Goal: Task Accomplishment & Management: Manage account settings

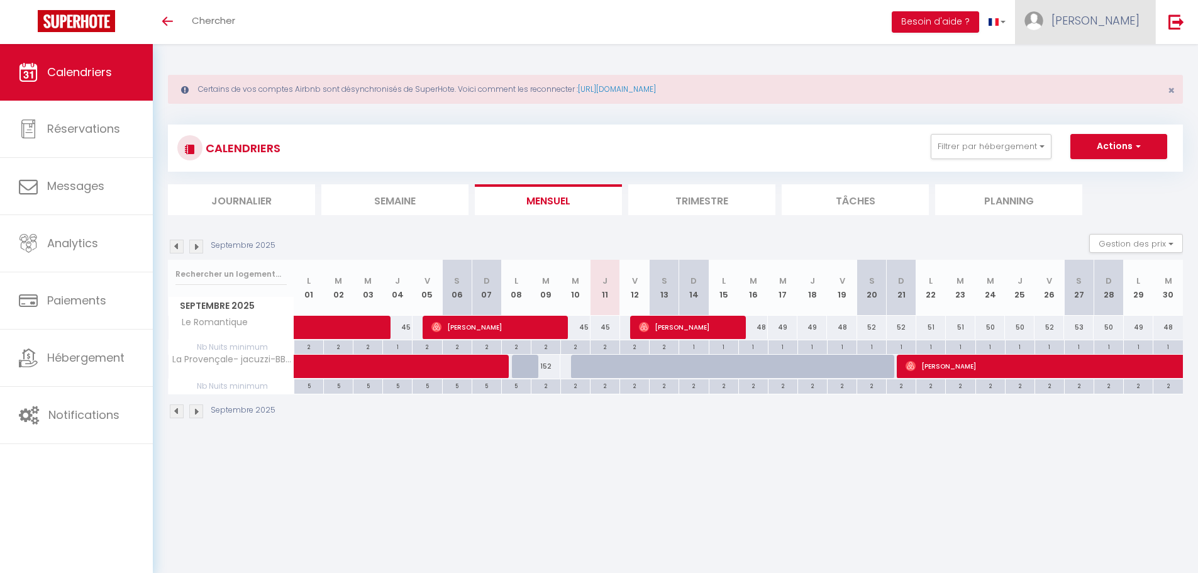
click at [1099, 14] on span "[PERSON_NAME]" at bounding box center [1095, 21] width 88 height 16
click at [1089, 82] on link "Équipe" at bounding box center [1104, 85] width 93 height 21
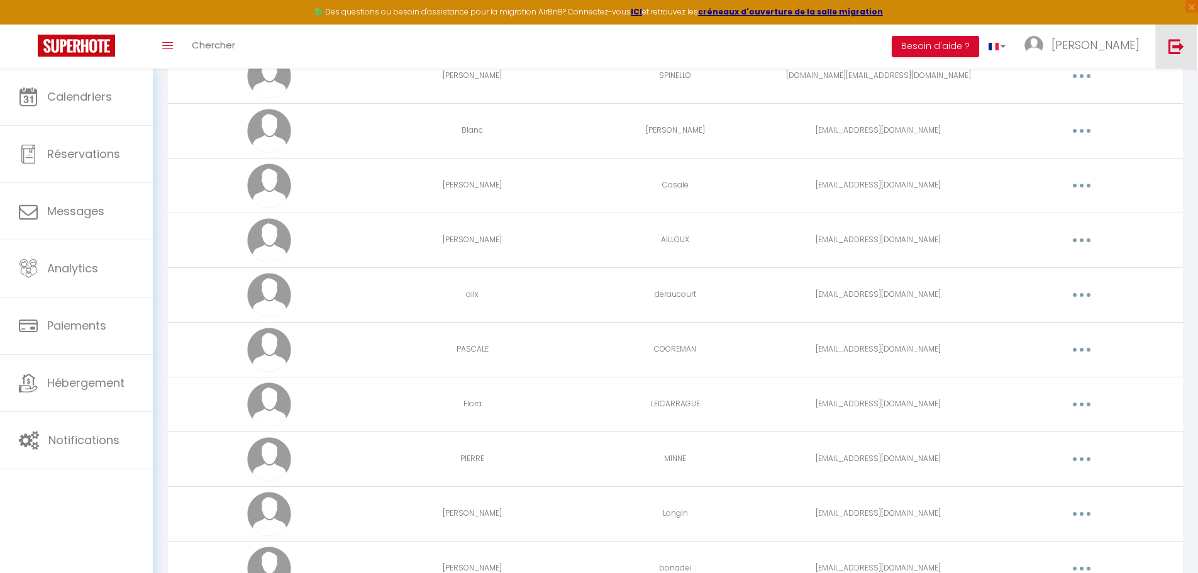
scroll to position [1257, 0]
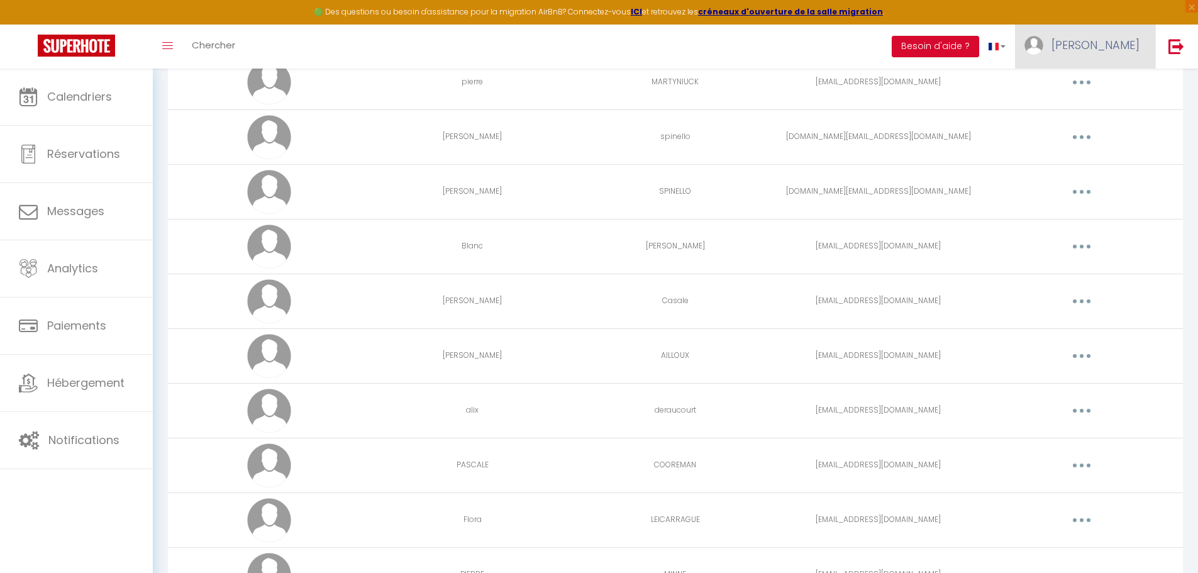
click at [1108, 54] on link "[PERSON_NAME]" at bounding box center [1085, 47] width 140 height 44
click at [1098, 108] on link "Équipe" at bounding box center [1104, 109] width 93 height 21
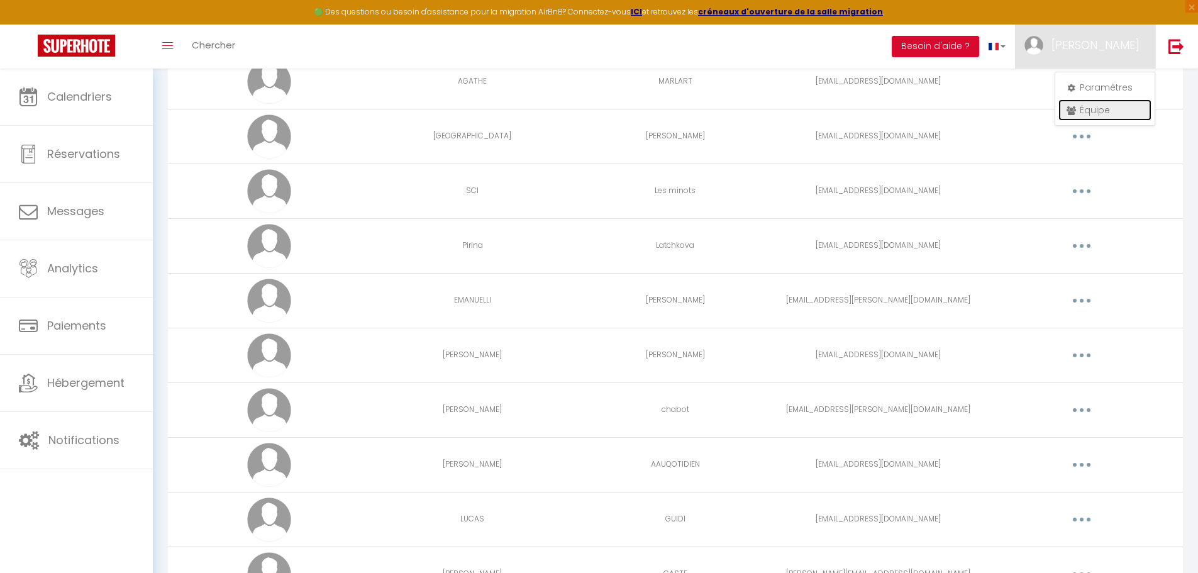
scroll to position [2326, 0]
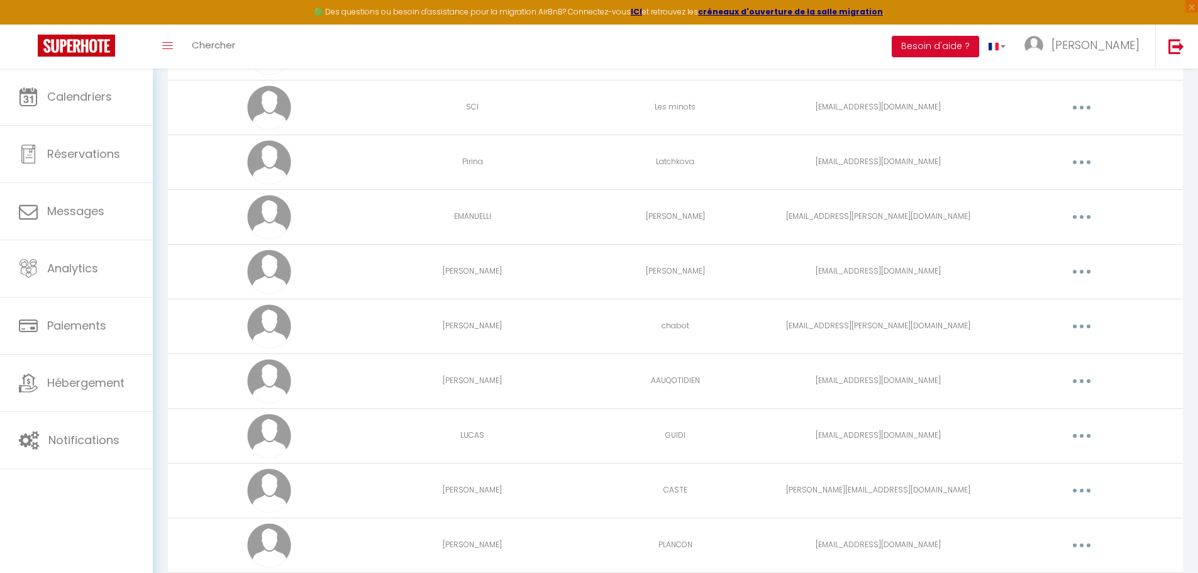
click at [1089, 380] on button "button" at bounding box center [1081, 381] width 35 height 20
click at [1034, 405] on link "Editer" at bounding box center [1048, 409] width 93 height 21
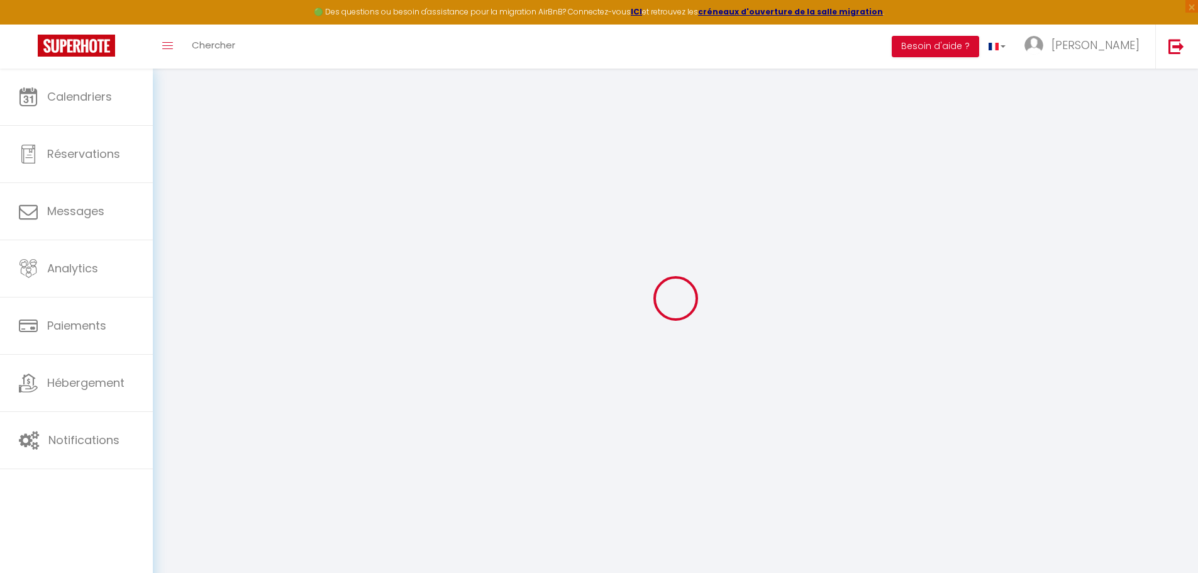
type input "[PERSON_NAME]"
type input "AAUQOTIDIEN"
type input "[EMAIL_ADDRESS][DOMAIN_NAME]"
type textarea "[URL][DOMAIN_NAME]"
checkbox input "true"
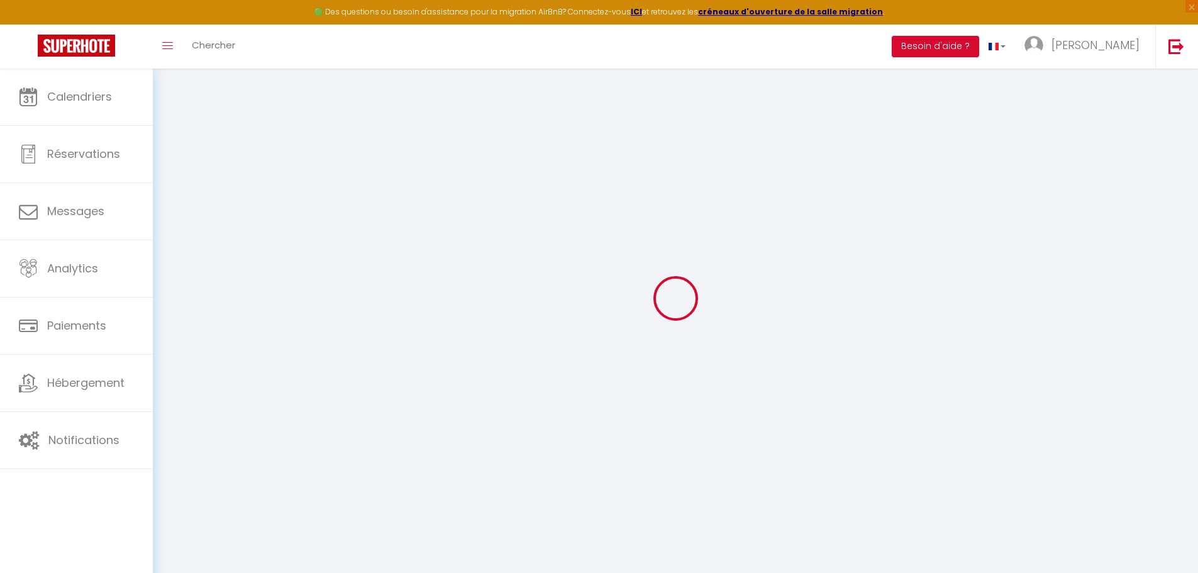
checkbox input "false"
checkbox input "true"
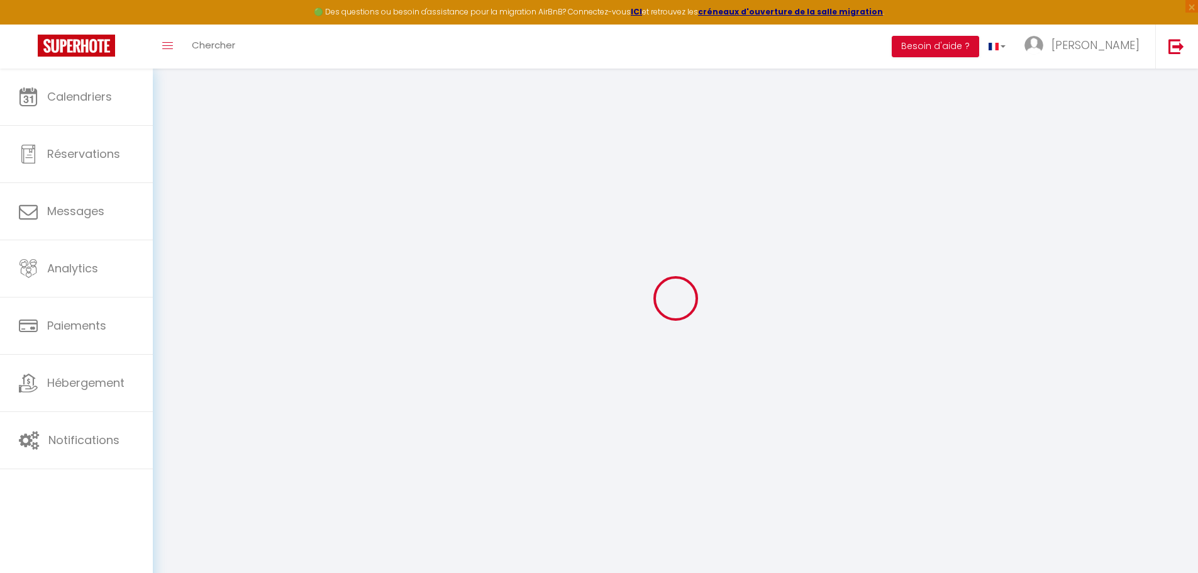
checkbox input "true"
checkbox input "false"
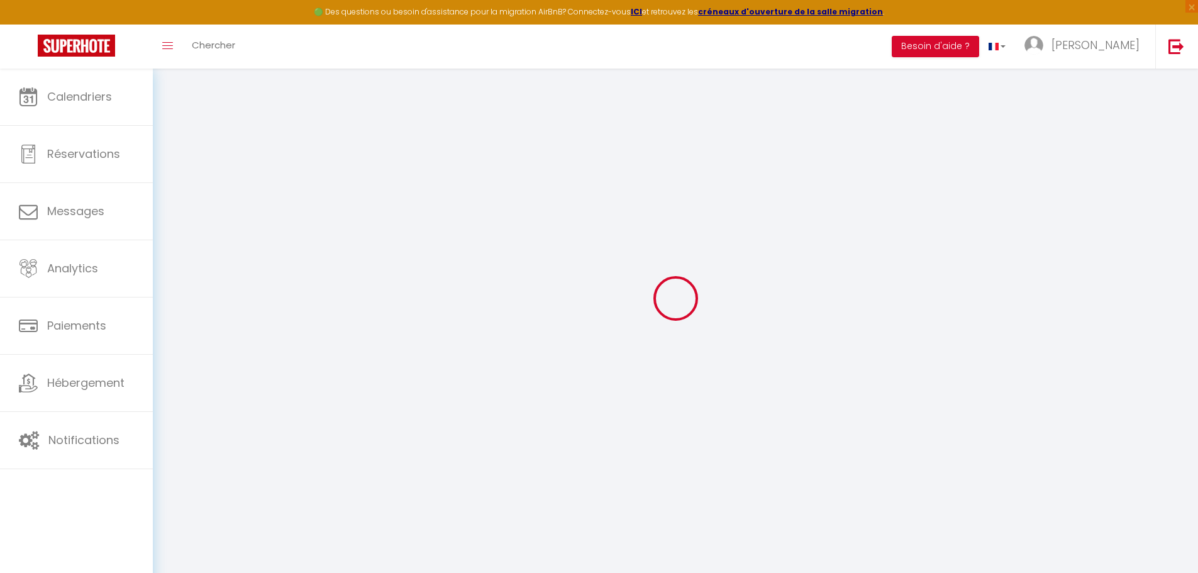
checkbox input "false"
checkbox input "true"
select select
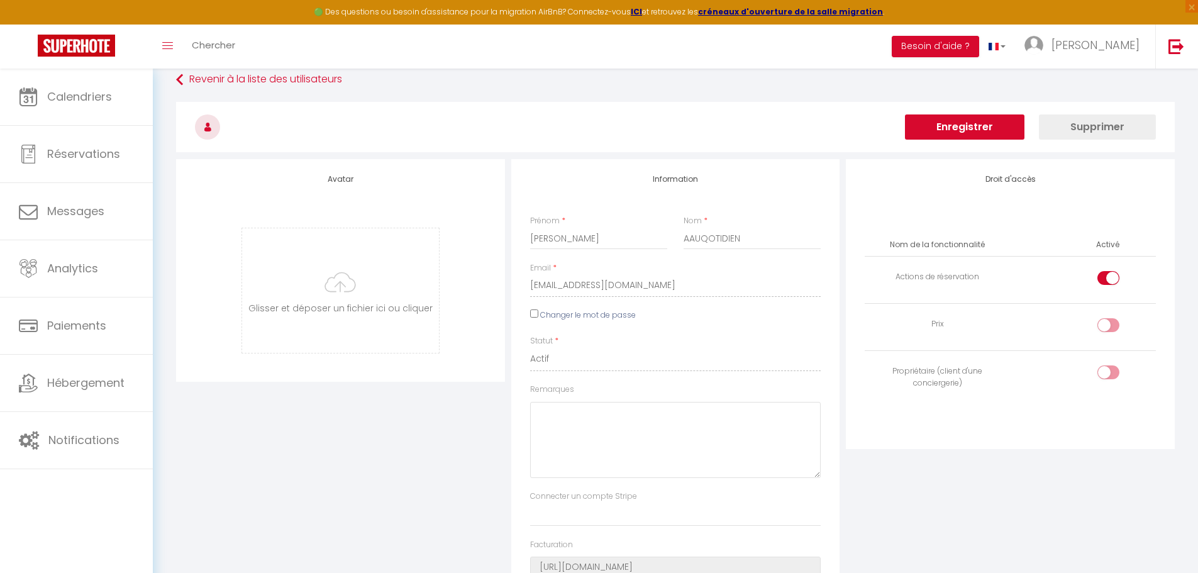
scroll to position [3015, 0]
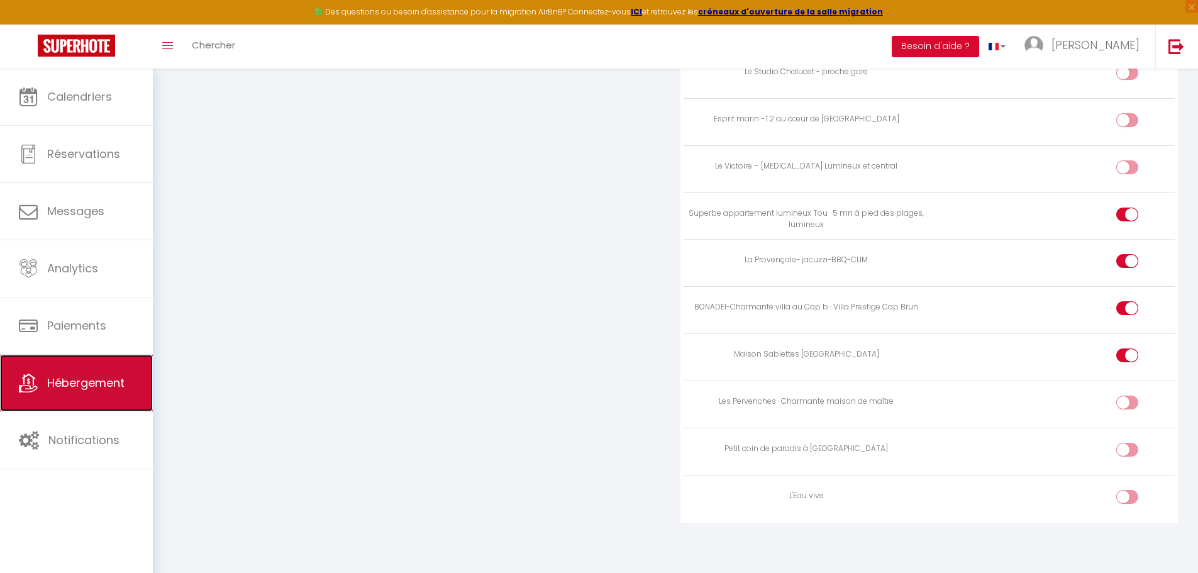
click at [97, 382] on span "Hébergement" at bounding box center [85, 383] width 77 height 16
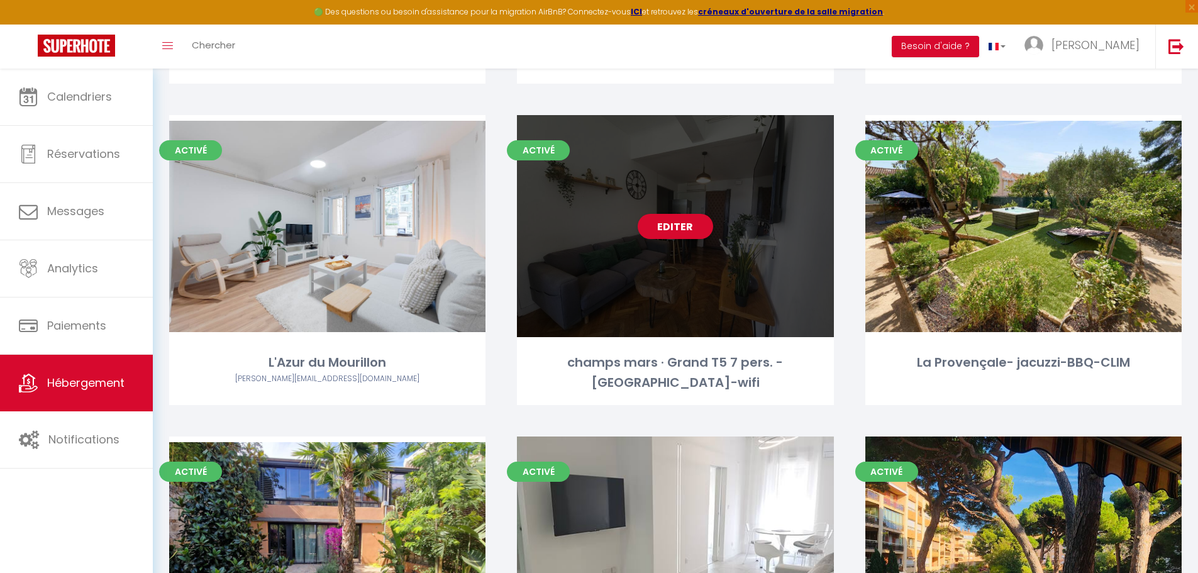
scroll to position [3395, 0]
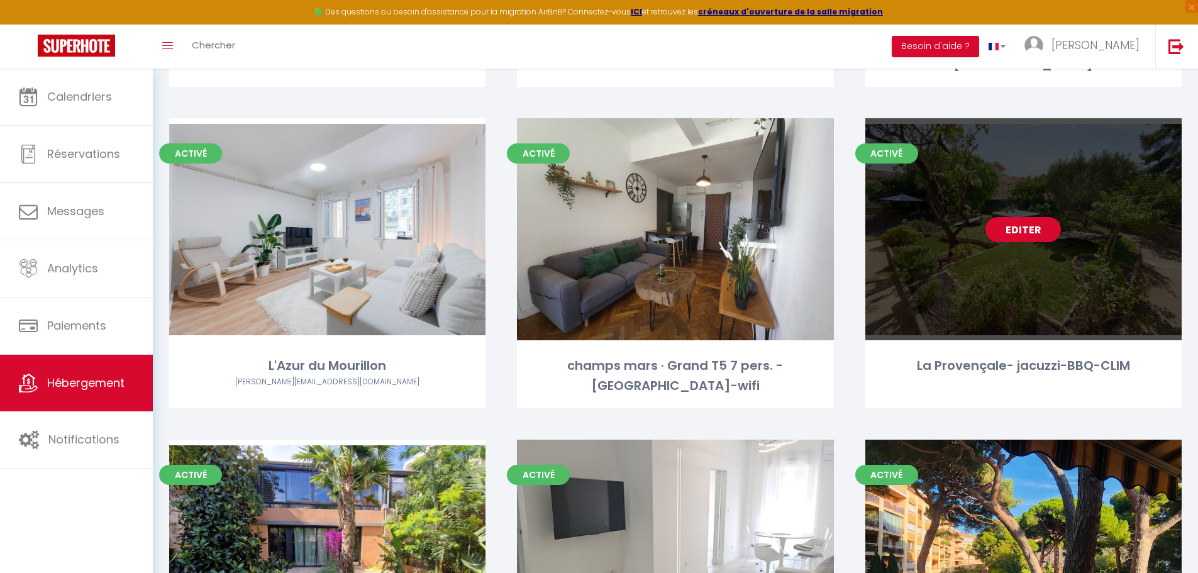
click at [969, 172] on div "Editer" at bounding box center [1023, 229] width 316 height 222
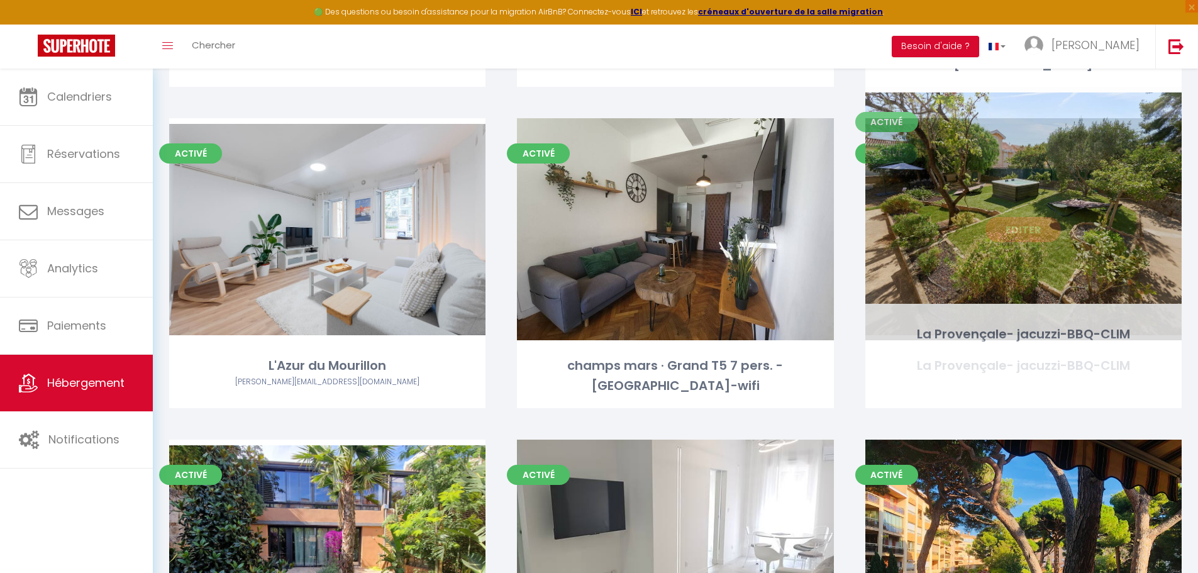
click at [1008, 217] on link "Editer" at bounding box center [1022, 229] width 75 height 25
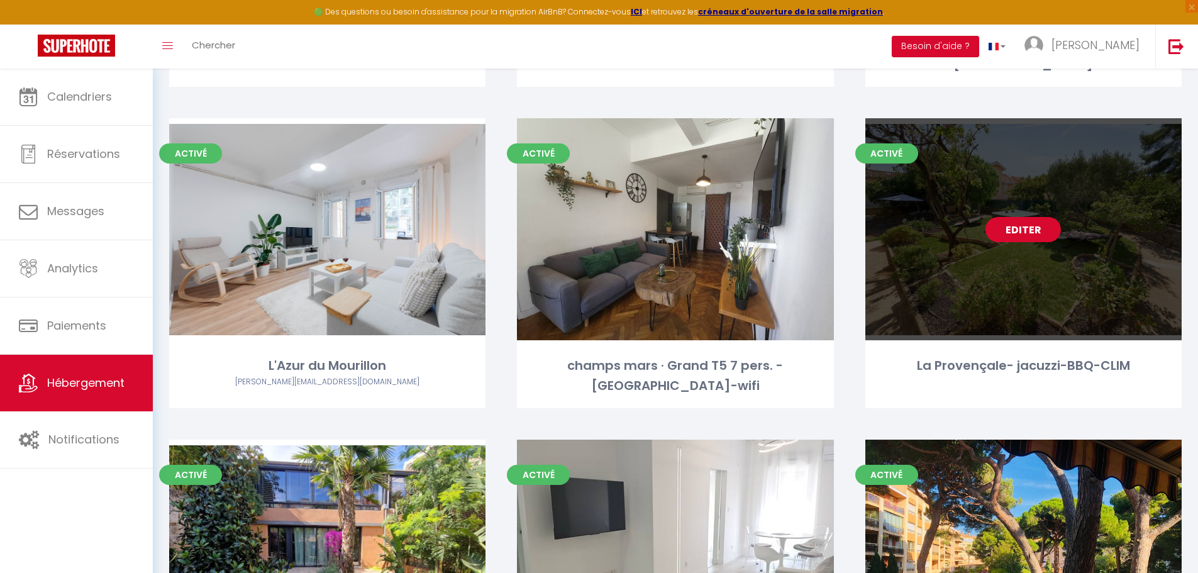
click at [998, 217] on link "Editer" at bounding box center [1022, 229] width 75 height 25
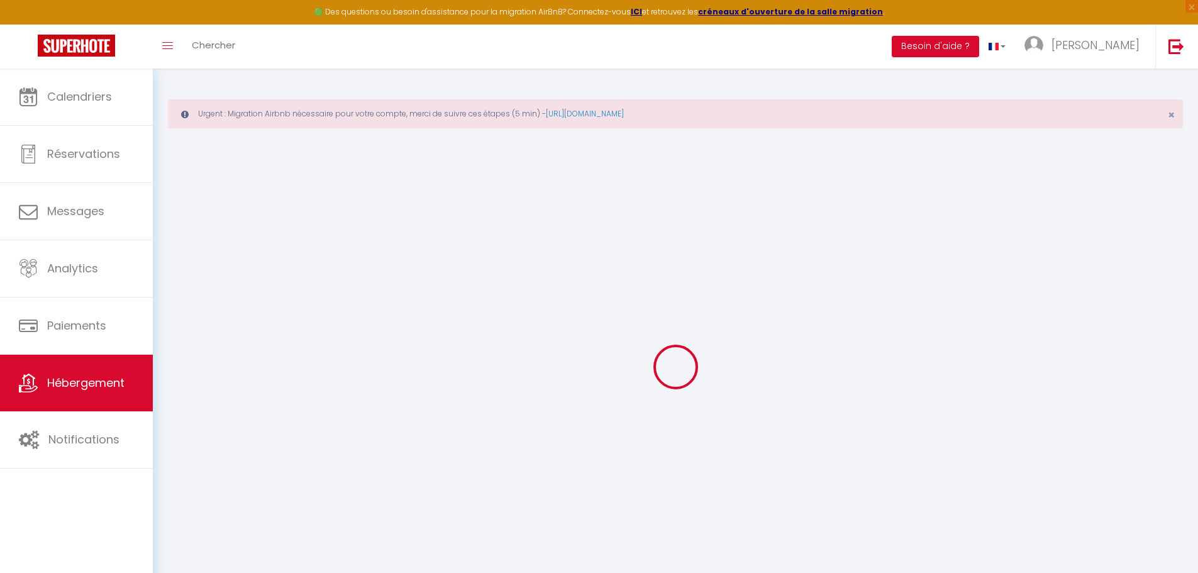
type input "La Provençale- jacuzzi-BBQ-CLIM"
type input "Philippine"
type input "Giraudo"
select select "houses"
select select "8"
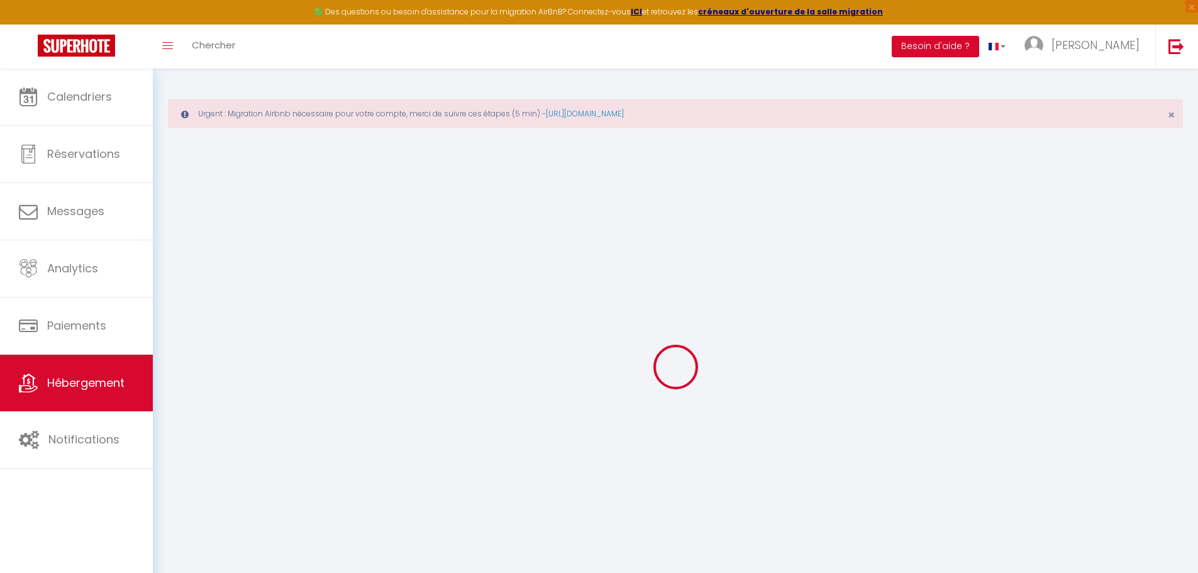
select select "3"
type input "230"
type input "250"
type input "5"
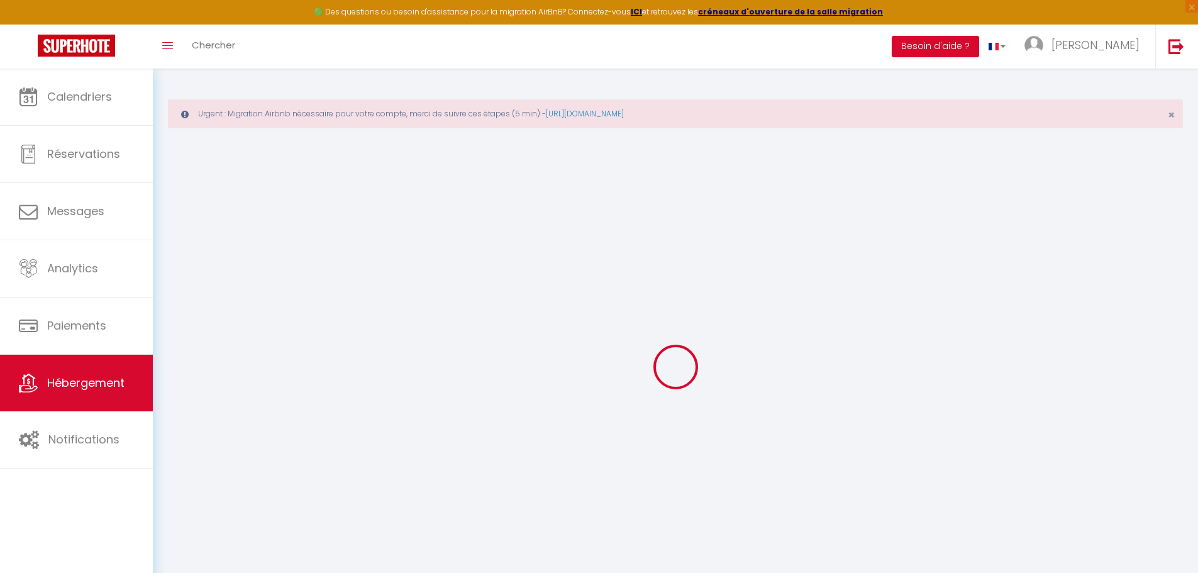
type input "4.55"
type input "1500"
select select
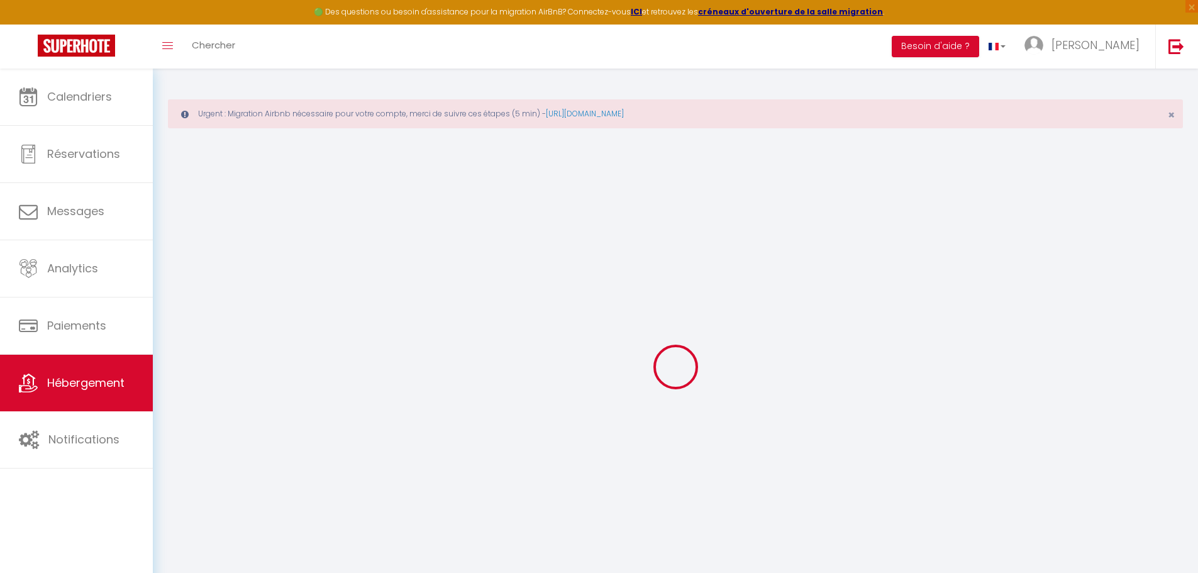
select select
type input "[STREET_ADDRESS][PERSON_NAME]"
type input "83000"
type input "[GEOGRAPHIC_DATA]"
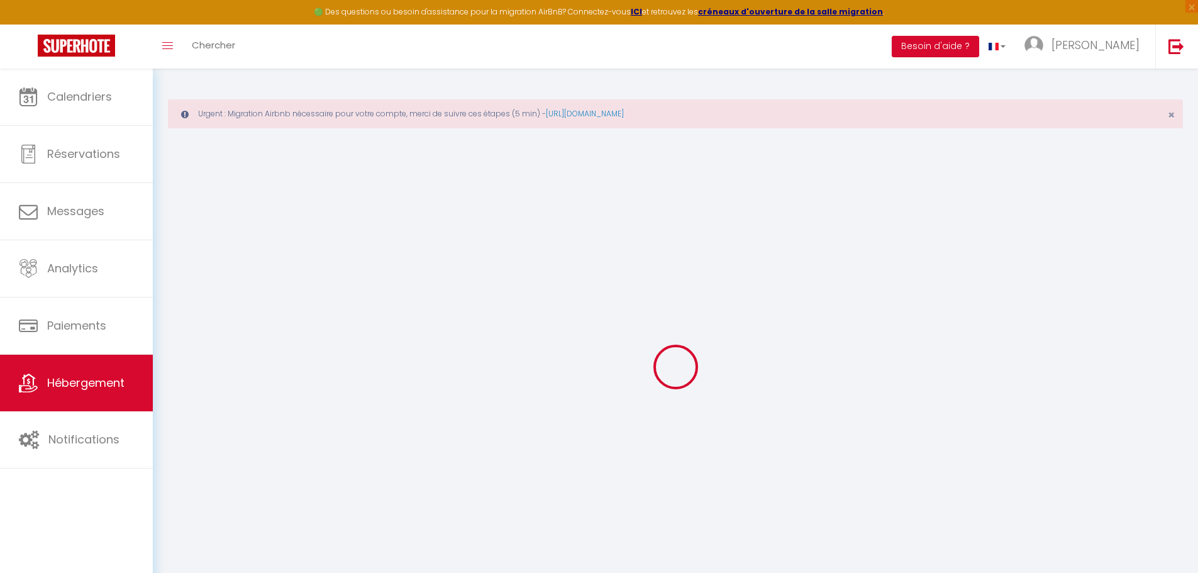
type input "[PERSON_NAME][EMAIL_ADDRESS][DOMAIN_NAME]"
select select "9023"
checkbox input "false"
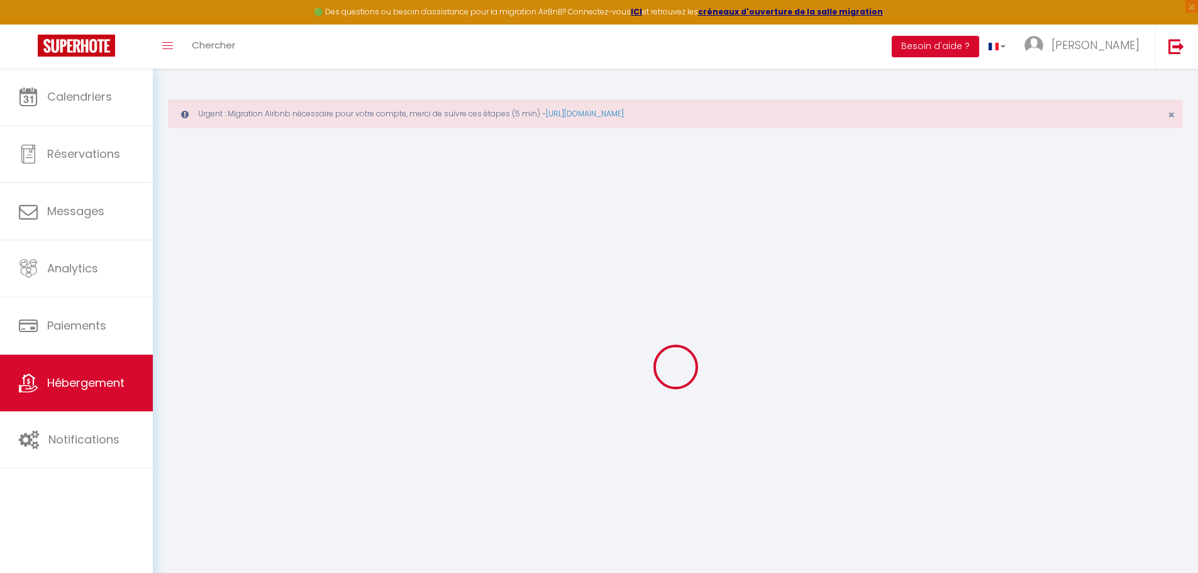
checkbox input "false"
radio input "true"
type input "160"
type input "0"
type input "78"
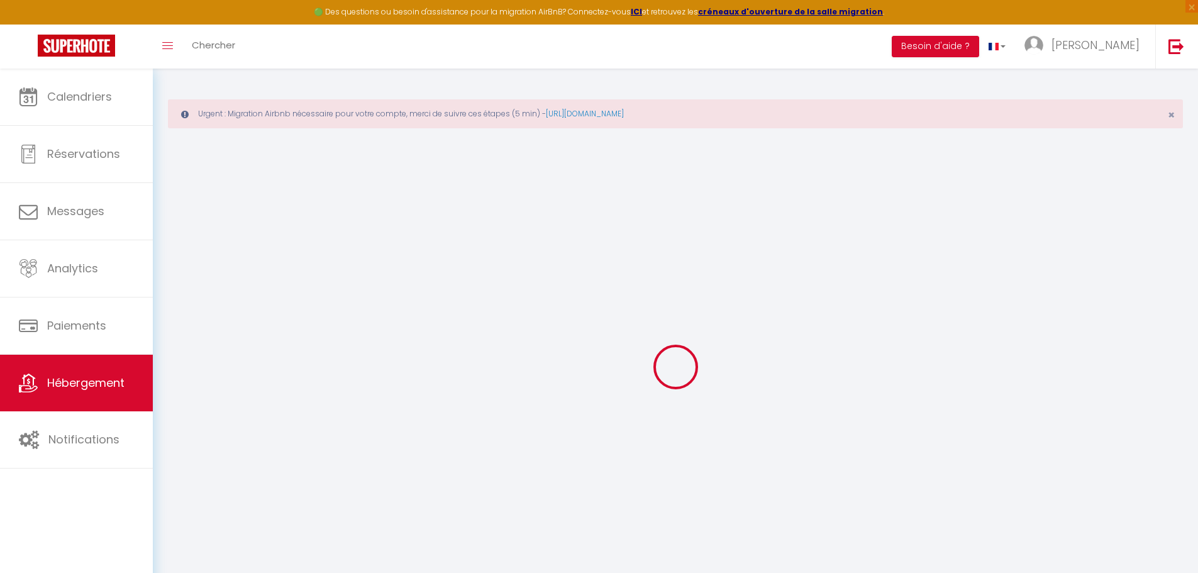
type input "0"
select select
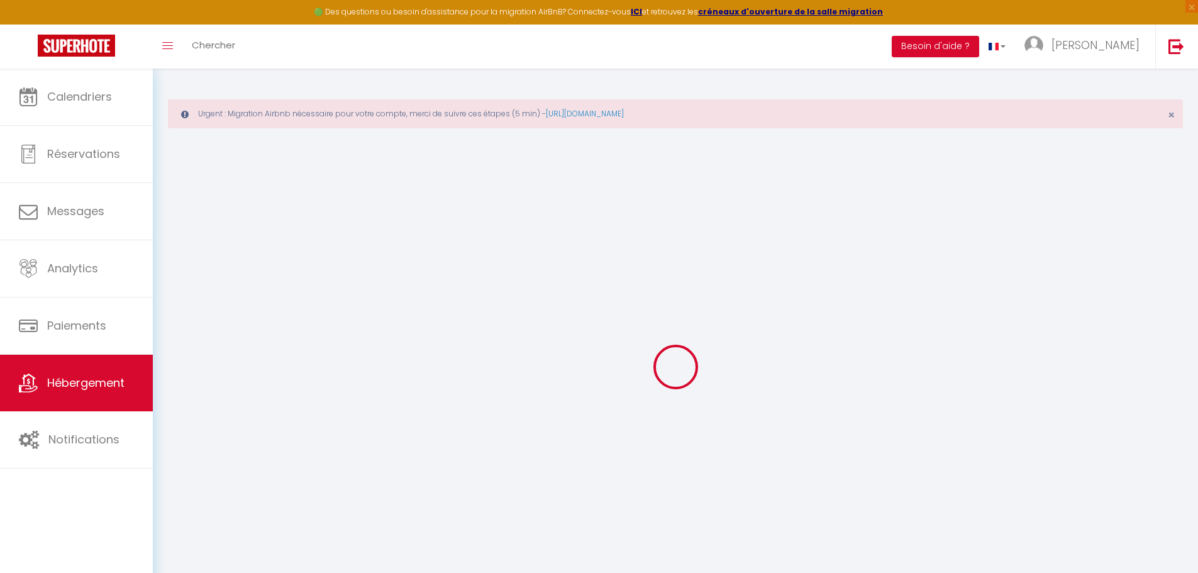
select select
checkbox input "false"
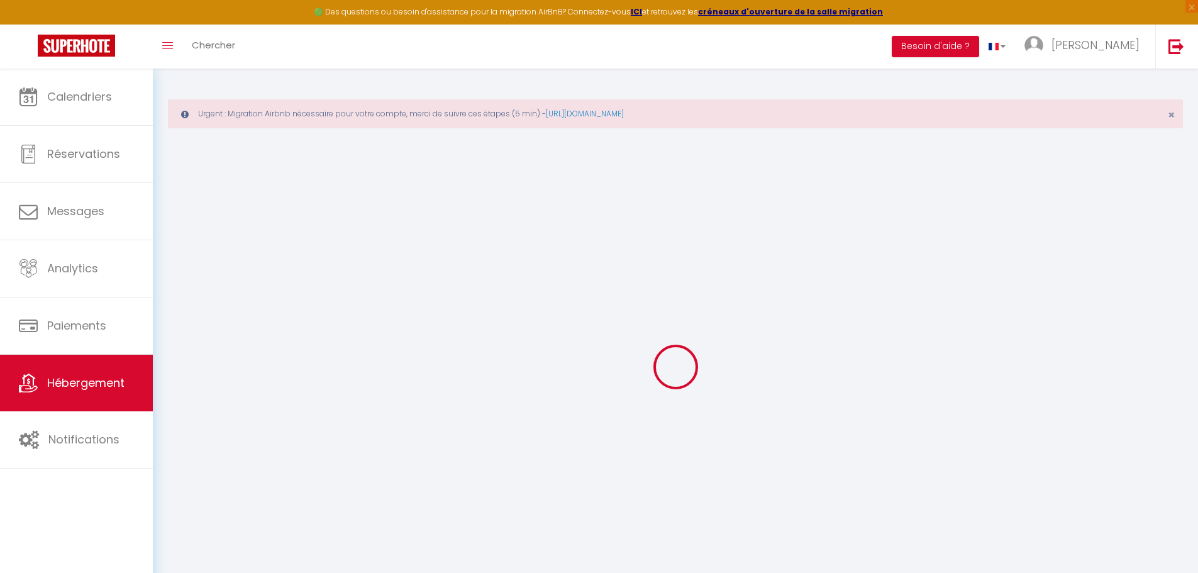
select select
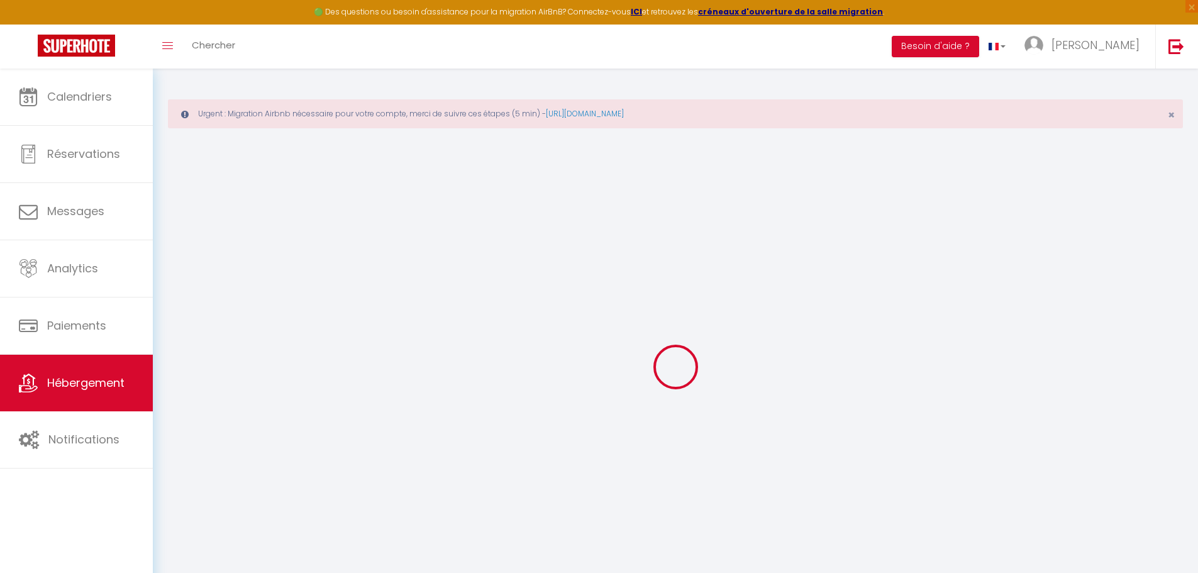
checkbox input "false"
select select "18174"
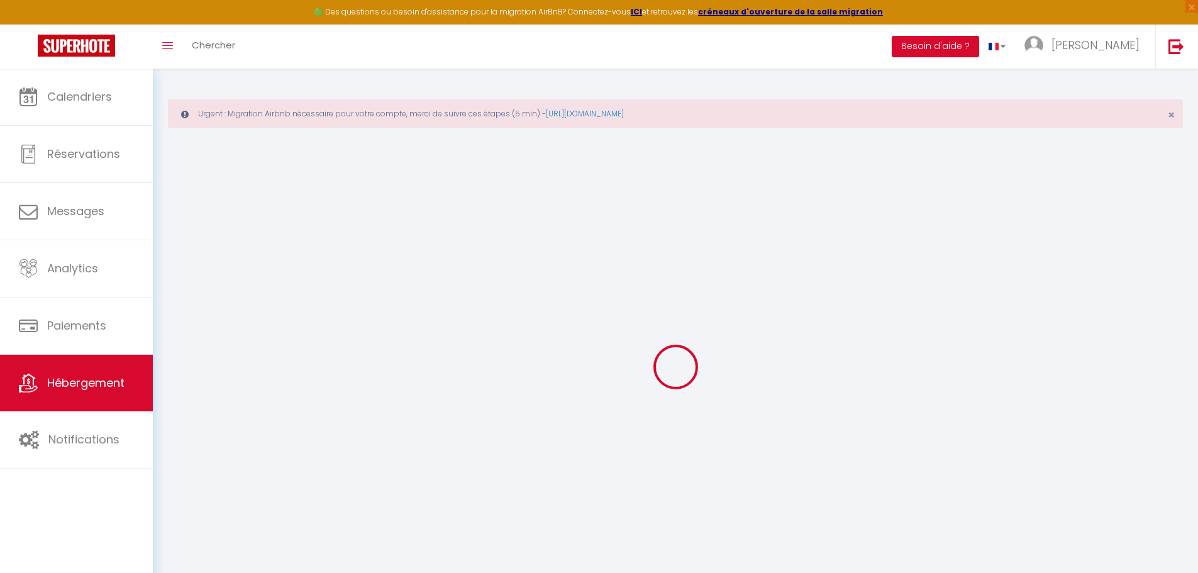
select select "48818"
checkbox input "false"
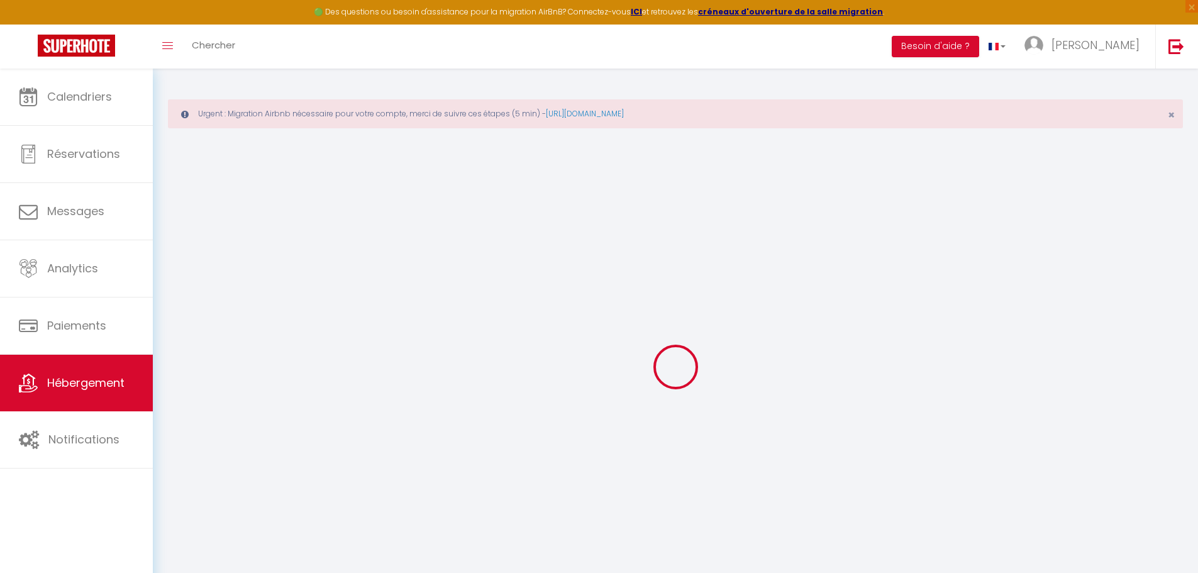
select select "16:00"
select select
select select "10:00"
select select "30"
select select "120"
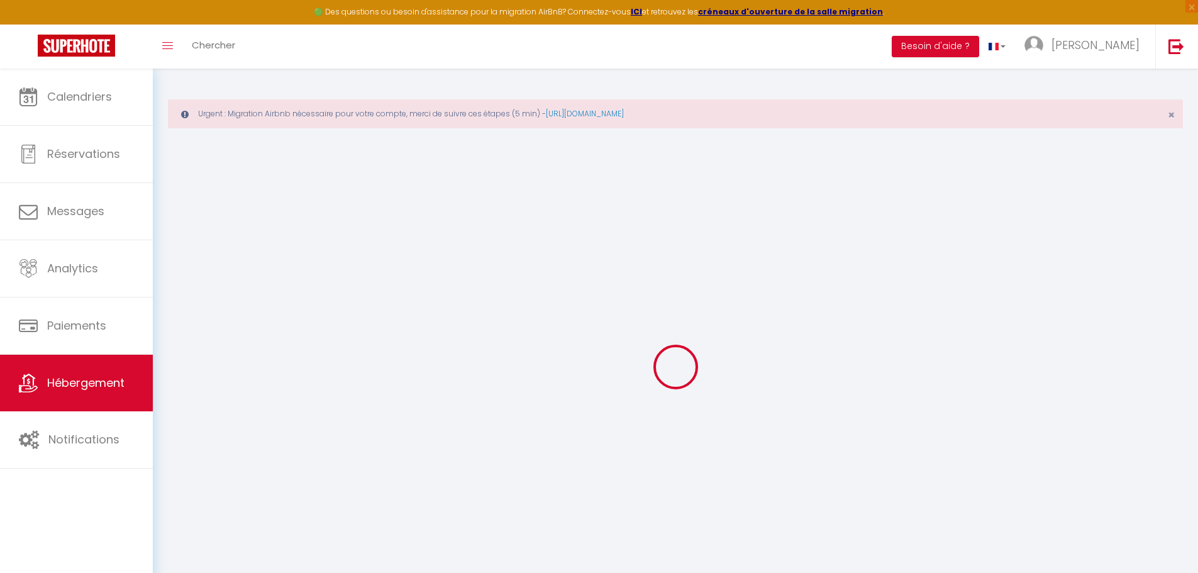
select select
checkbox input "false"
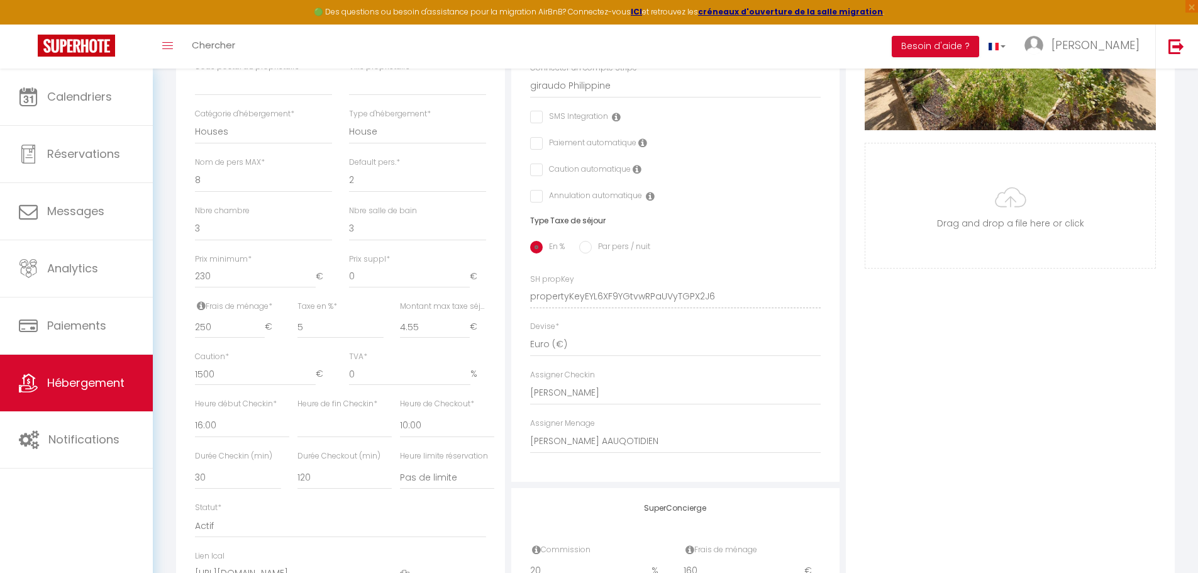
scroll to position [440, 0]
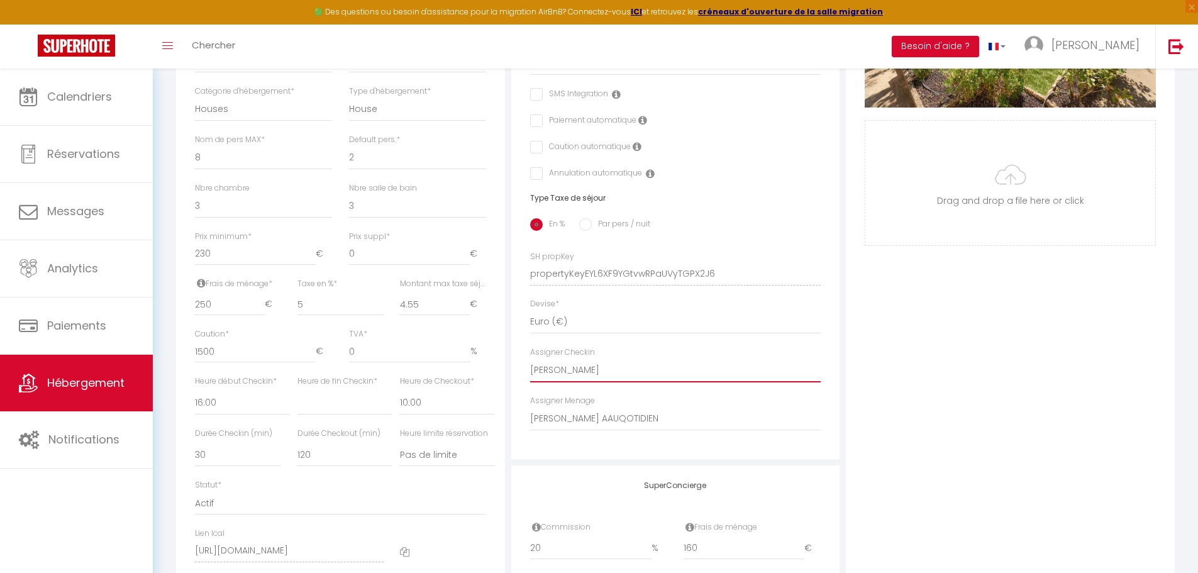
click at [639, 380] on select "- [PERSON_NAME] [PERSON_NAME][GEOGRAPHIC_DATA] [PERSON_NAME] [PERSON_NAME] [PER…" at bounding box center [675, 370] width 291 height 24
select select
click at [530, 368] on select "- [PERSON_NAME] [PERSON_NAME][GEOGRAPHIC_DATA] [PERSON_NAME] [PERSON_NAME] [PER…" at bounding box center [675, 370] width 291 height 24
select select
checkbox input "false"
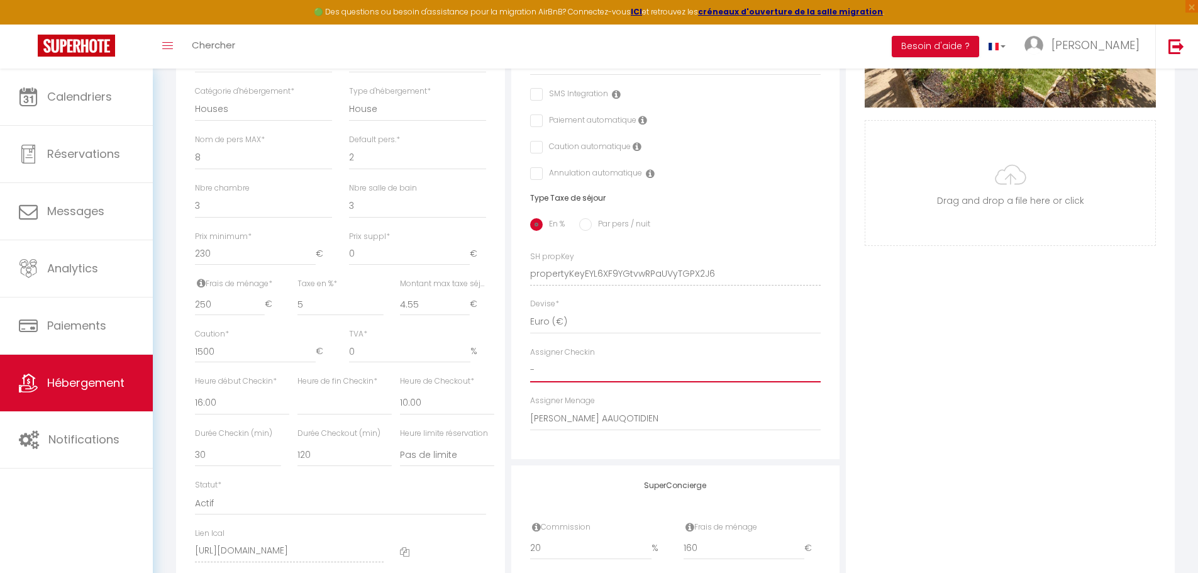
checkbox input "false"
select select
checkbox input "false"
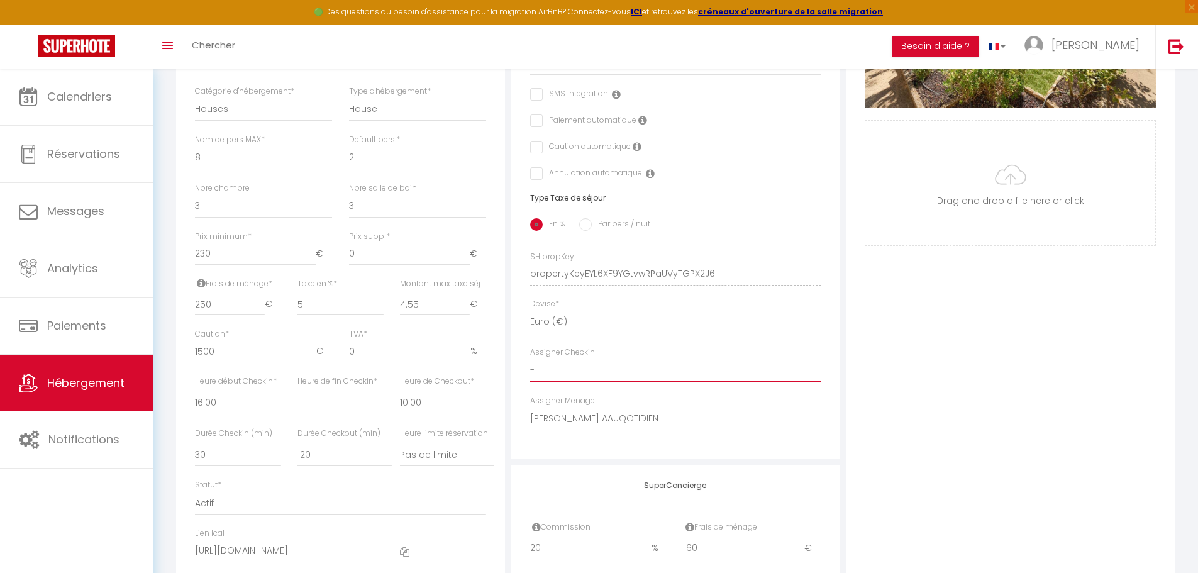
checkbox input "false"
